Goal: Information Seeking & Learning: Learn about a topic

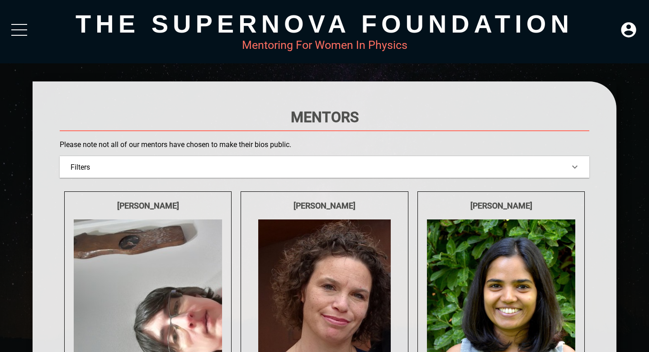
click at [327, 24] on div "The Supernova Foundation" at bounding box center [325, 23] width 585 height 29
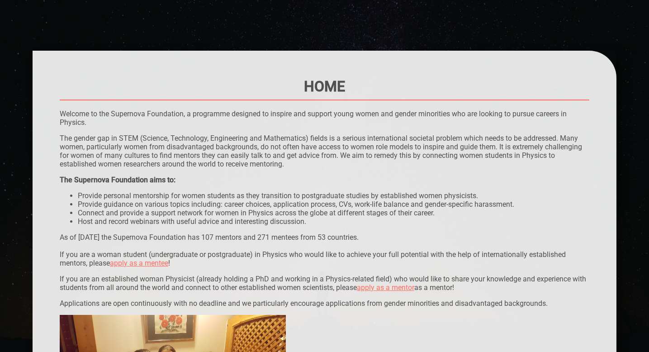
scroll to position [39, 0]
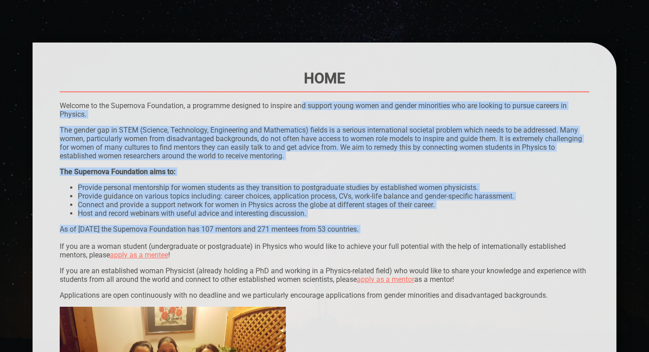
drag, startPoint x: 303, startPoint y: 101, endPoint x: 349, endPoint y: 239, distance: 146.1
click at [349, 239] on div "Home Welcome to the Supernova Foundation, a programme designed to inspire and s…" at bounding box center [325, 355] width 530 height 570
click at [413, 236] on p "As of [DATE] the Supernova Foundation has 107 mentors and 271 mentees from 53 c…" at bounding box center [325, 242] width 530 height 34
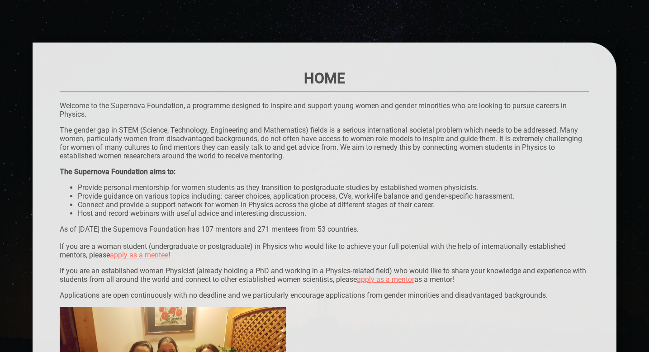
drag, startPoint x: 408, startPoint y: 231, endPoint x: 416, endPoint y: 82, distance: 149.1
click at [416, 82] on div "Home Welcome to the Supernova Foundation, a programme designed to inspire and s…" at bounding box center [325, 355] width 530 height 570
click at [394, 139] on p "The gender gap in STEM (Science, Technology, Engineering and Mathematics) field…" at bounding box center [325, 143] width 530 height 34
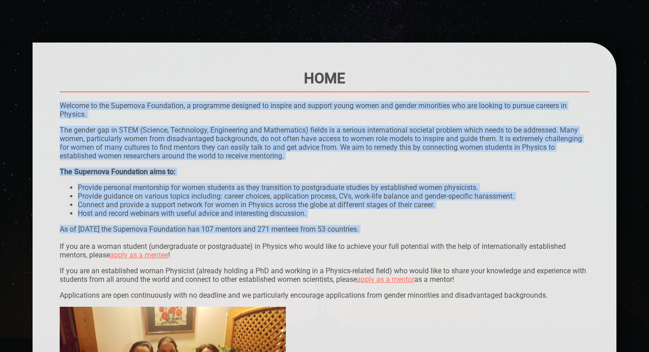
drag, startPoint x: 416, startPoint y: 84, endPoint x: 410, endPoint y: 233, distance: 149.5
click at [410, 233] on div "Home Welcome to the Supernova Foundation, a programme designed to inspire and s…" at bounding box center [325, 355] width 530 height 570
click at [410, 233] on p "As of [DATE] the Supernova Foundation has 107 mentors and 271 mentees from 53 c…" at bounding box center [325, 242] width 530 height 34
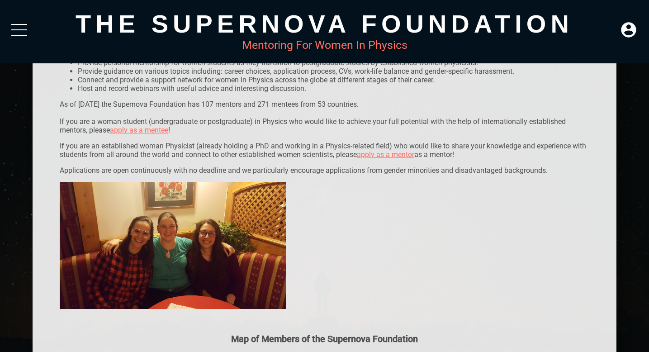
scroll to position [0, 0]
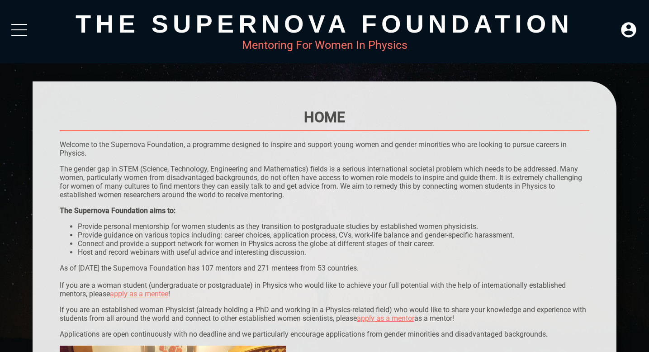
click at [20, 25] on div at bounding box center [19, 32] width 16 height 16
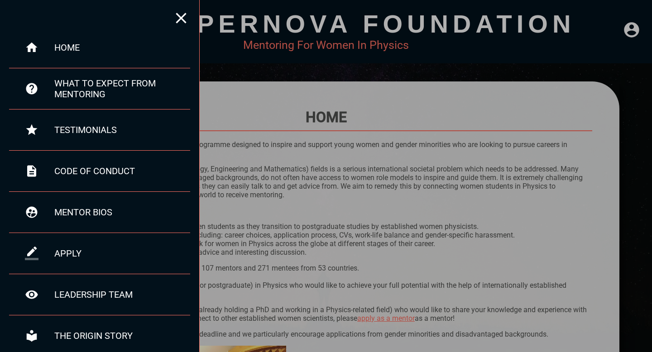
click at [238, 126] on div at bounding box center [326, 176] width 652 height 352
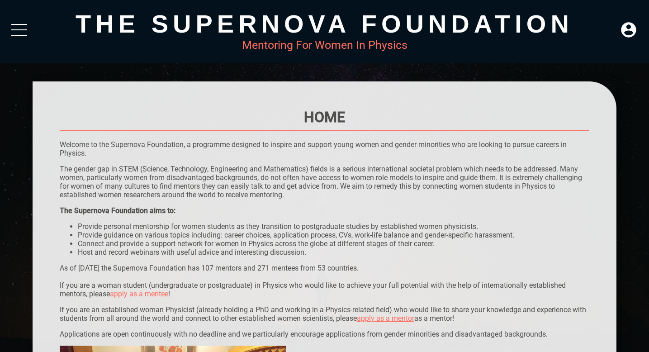
drag, startPoint x: 80, startPoint y: 23, endPoint x: 468, endPoint y: 43, distance: 389.2
click at [468, 43] on div "The Supernova Foundation Mentoring For Women In Physics" at bounding box center [325, 30] width 585 height 43
drag, startPoint x: 421, startPoint y: 45, endPoint x: 420, endPoint y: 5, distance: 39.4
click at [420, 5] on div "The Supernova Foundation Mentoring For Women In Physics" at bounding box center [324, 31] width 649 height 63
